Goal: Information Seeking & Learning: Learn about a topic

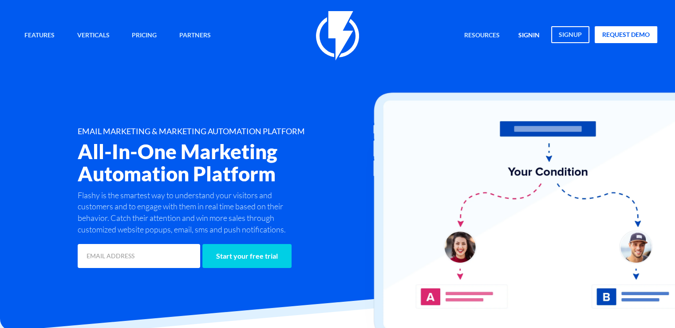
click at [533, 34] on link "signin" at bounding box center [529, 35] width 35 height 19
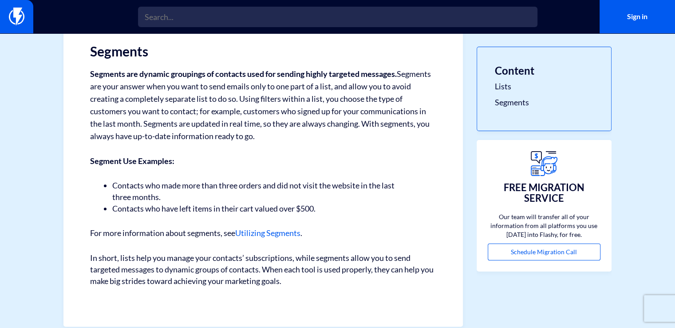
scroll to position [353, 0]
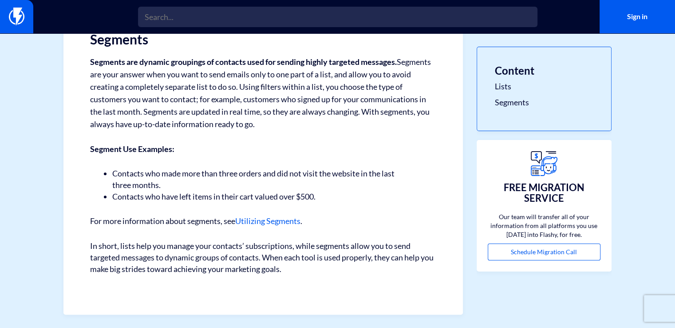
click at [285, 218] on link "Utilizing Segments" at bounding box center [267, 221] width 65 height 10
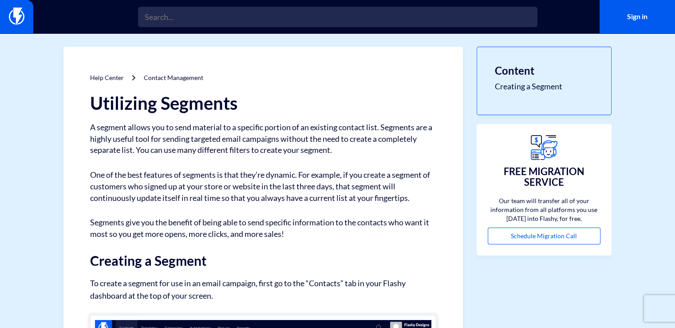
click at [534, 70] on h3 "Content" at bounding box center [544, 71] width 99 height 12
click at [529, 82] on link "Creating a Segment" at bounding box center [544, 87] width 99 height 12
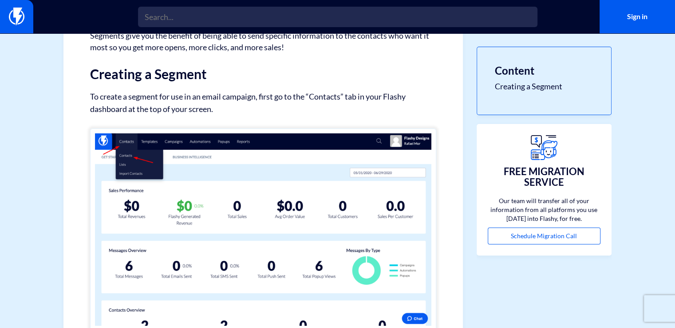
click at [522, 69] on h3 "Content" at bounding box center [544, 71] width 99 height 12
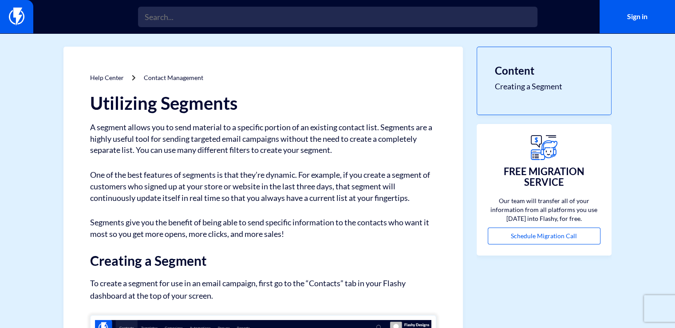
click at [406, 32] on div "Sign in" at bounding box center [337, 16] width 675 height 33
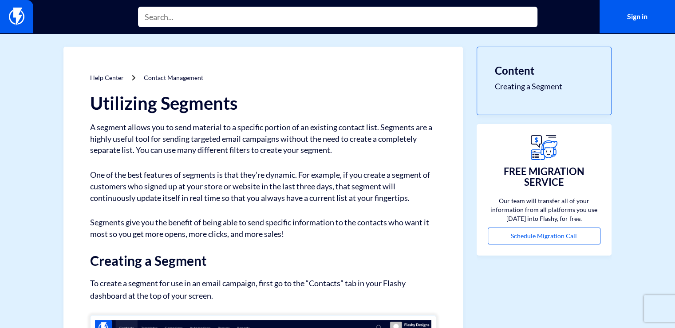
click at [367, 20] on input "text" at bounding box center [337, 17] width 399 height 20
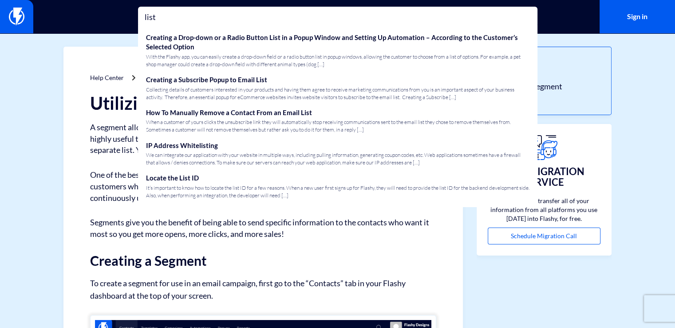
type input "list"
